Goal: Task Accomplishment & Management: Use online tool/utility

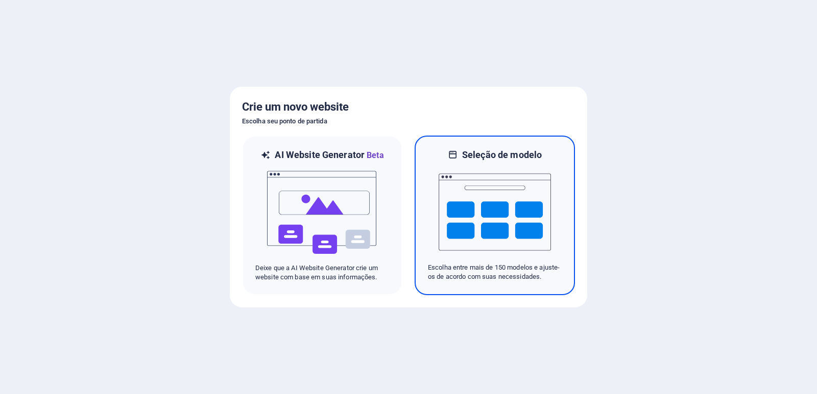
click at [495, 202] on img at bounding box center [494, 212] width 112 height 102
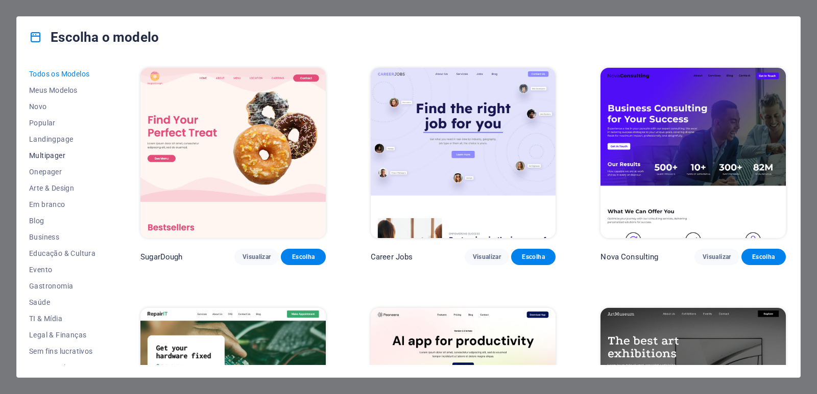
click at [44, 154] on span "Multipager" at bounding box center [62, 156] width 66 height 8
click at [54, 204] on span "Em branco" at bounding box center [62, 205] width 66 height 8
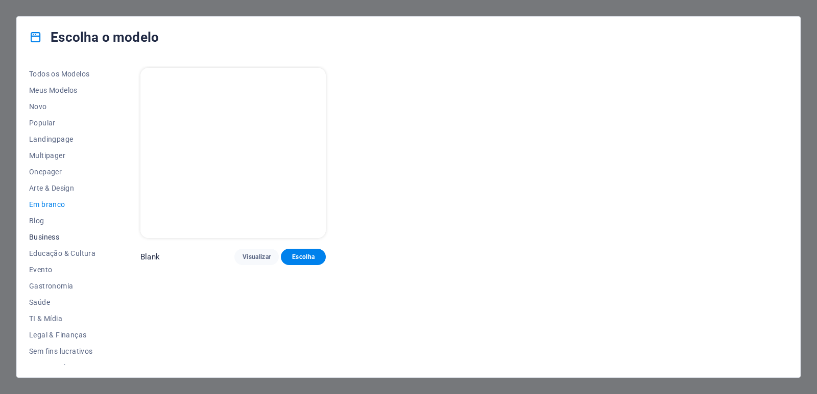
click at [50, 233] on span "Business" at bounding box center [62, 237] width 66 height 8
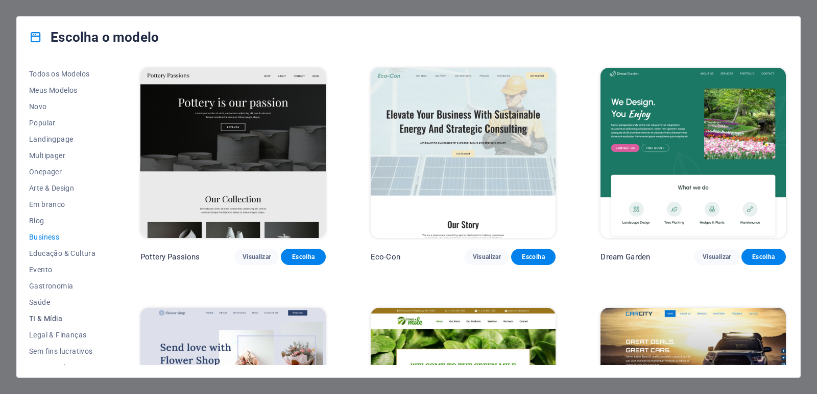
click at [43, 317] on span "TI & Mídia" at bounding box center [62, 319] width 66 height 8
